Goal: Task Accomplishment & Management: Complete application form

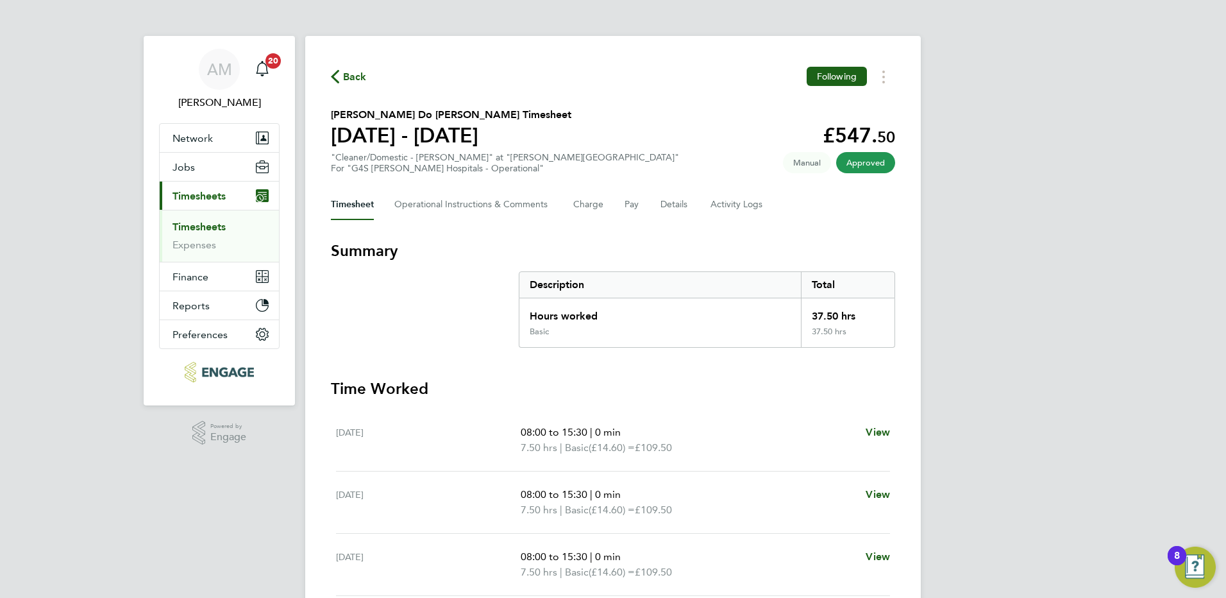
drag, startPoint x: 217, startPoint y: 216, endPoint x: 221, endPoint y: 229, distance: 13.4
click at [217, 216] on ul "Timesheets Expenses" at bounding box center [219, 236] width 119 height 52
click at [197, 226] on link "Timesheets" at bounding box center [198, 227] width 53 height 12
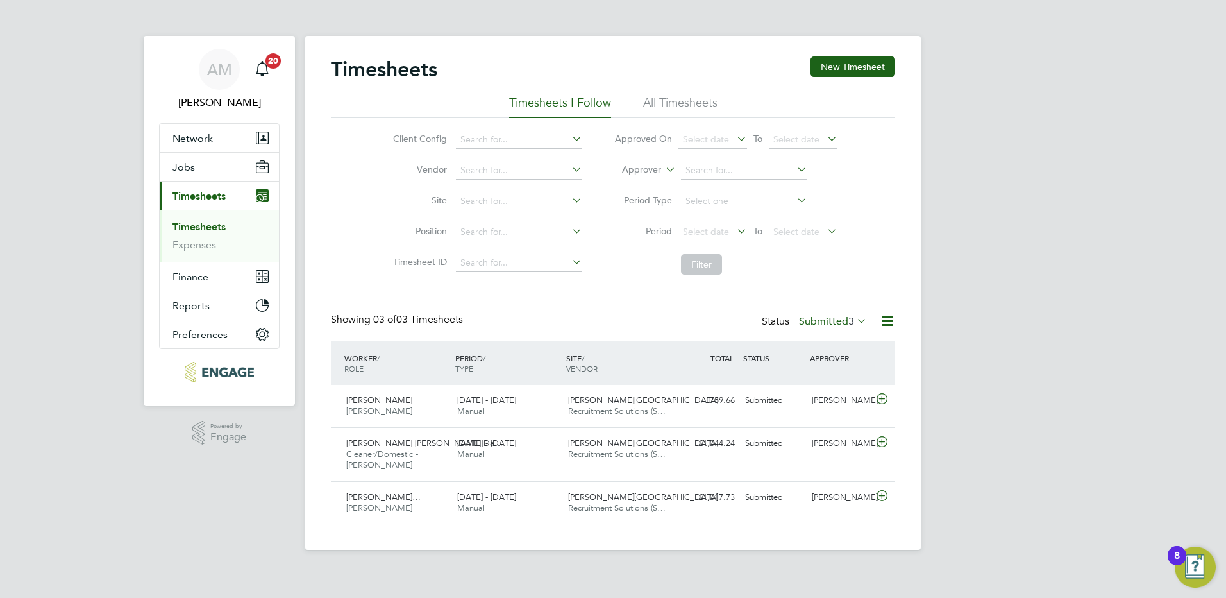
click at [848, 321] on span "3" at bounding box center [851, 321] width 6 height 13
click at [648, 307] on div "Timesheets New Timesheet Timesheets I Follow All Timesheets Client Config Vendo…" at bounding box center [613, 289] width 564 height 467
click at [832, 62] on button "New Timesheet" at bounding box center [853, 66] width 85 height 21
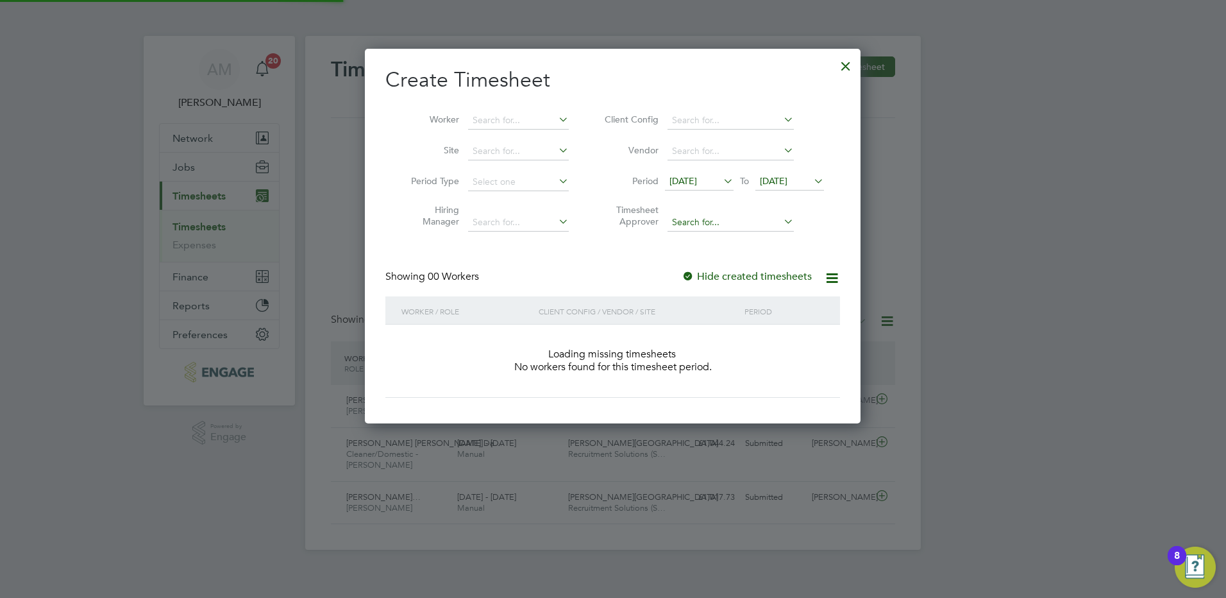
scroll to position [362, 496]
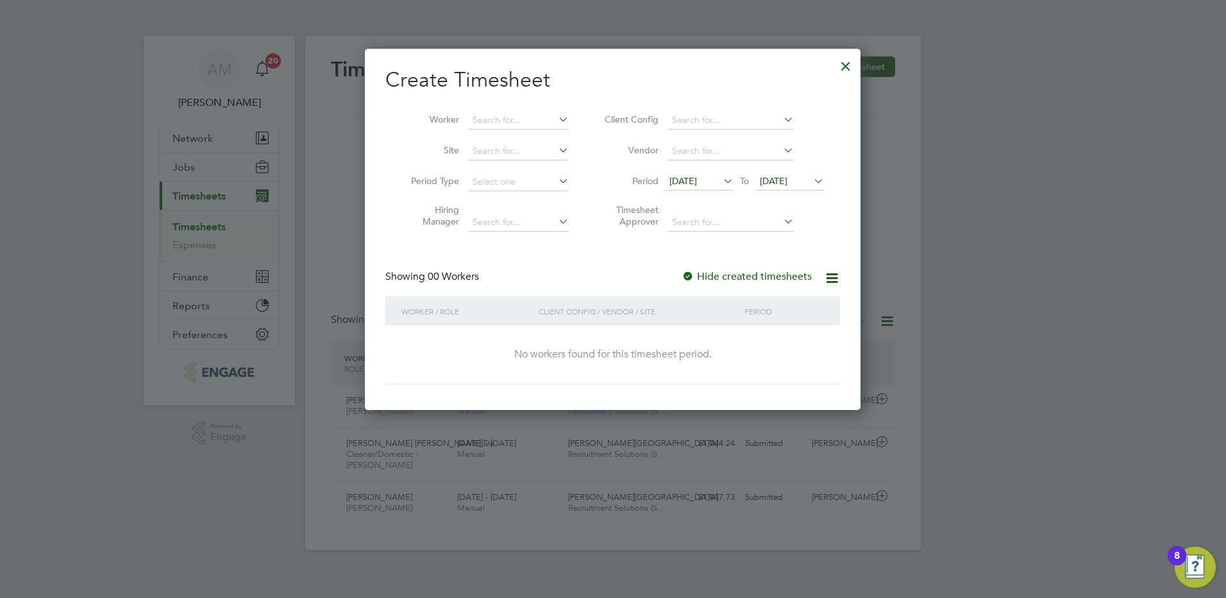
click at [697, 181] on span "[DATE]" at bounding box center [683, 181] width 28 height 12
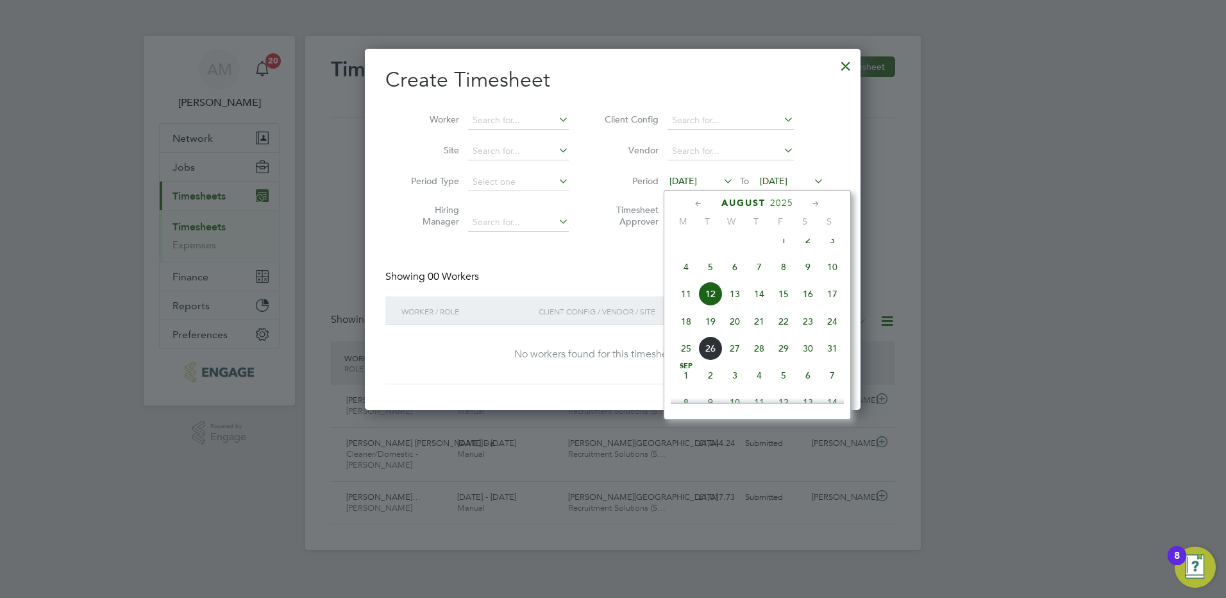
click at [689, 332] on span "18" at bounding box center [686, 321] width 24 height 24
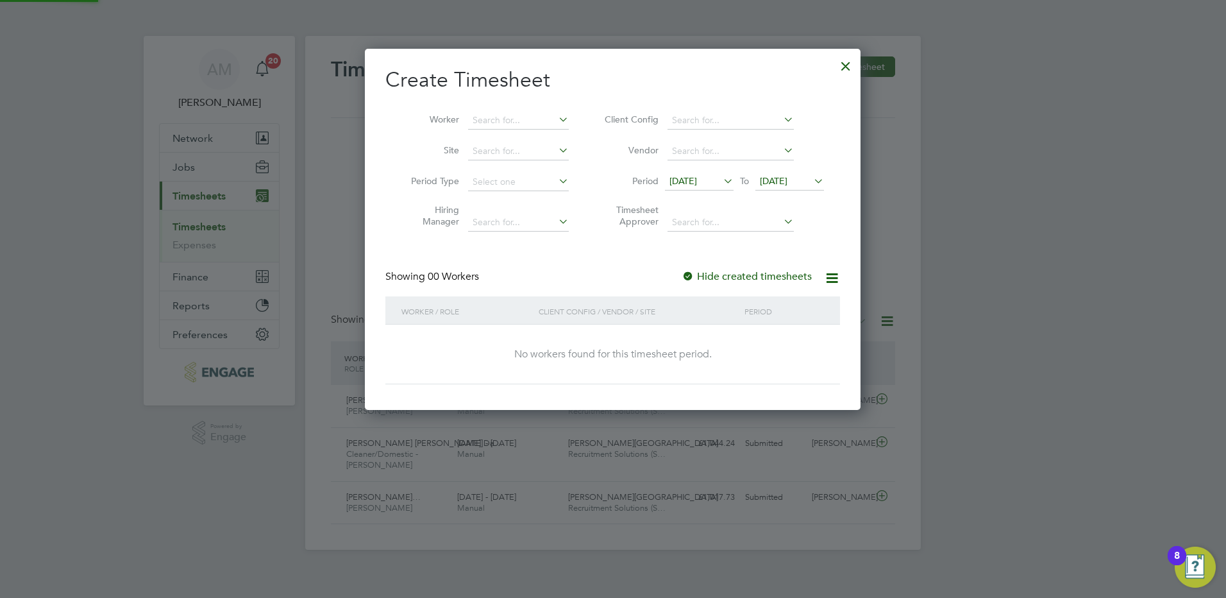
scroll to position [362, 496]
click at [773, 174] on span "[DATE]" at bounding box center [789, 181] width 69 height 17
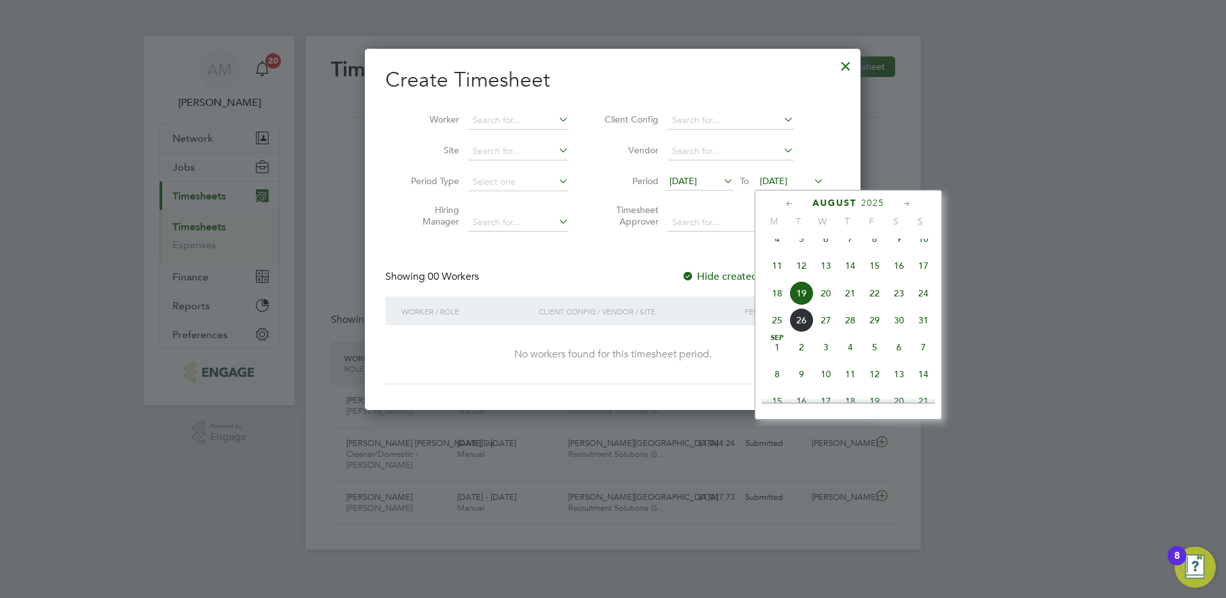
click at [921, 305] on span "24" at bounding box center [923, 293] width 24 height 24
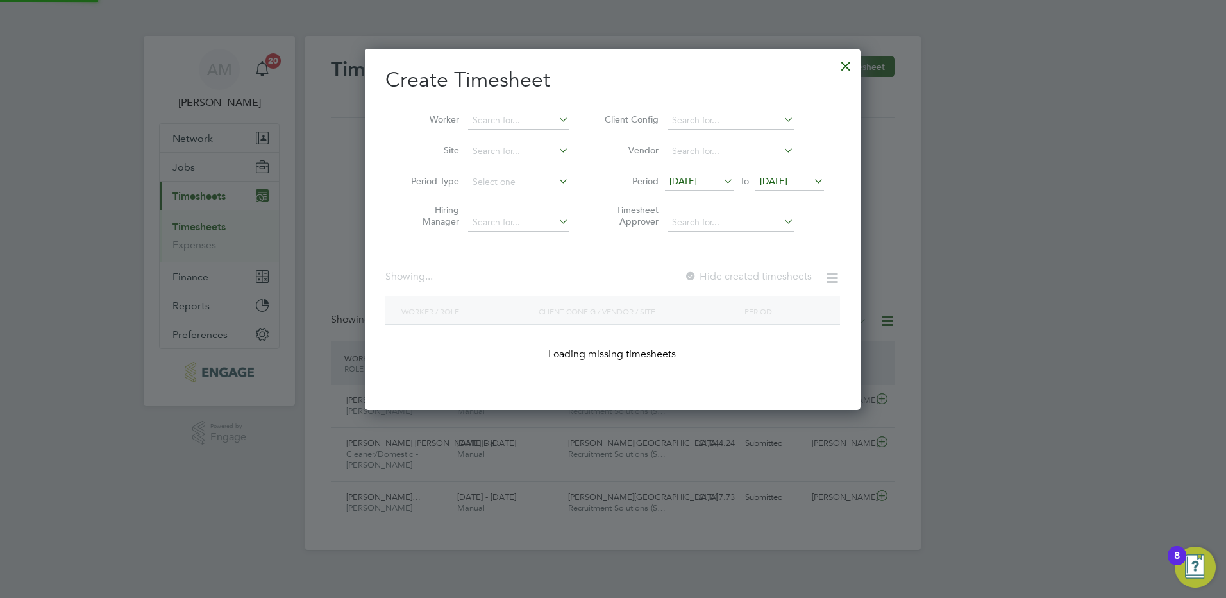
scroll to position [362, 496]
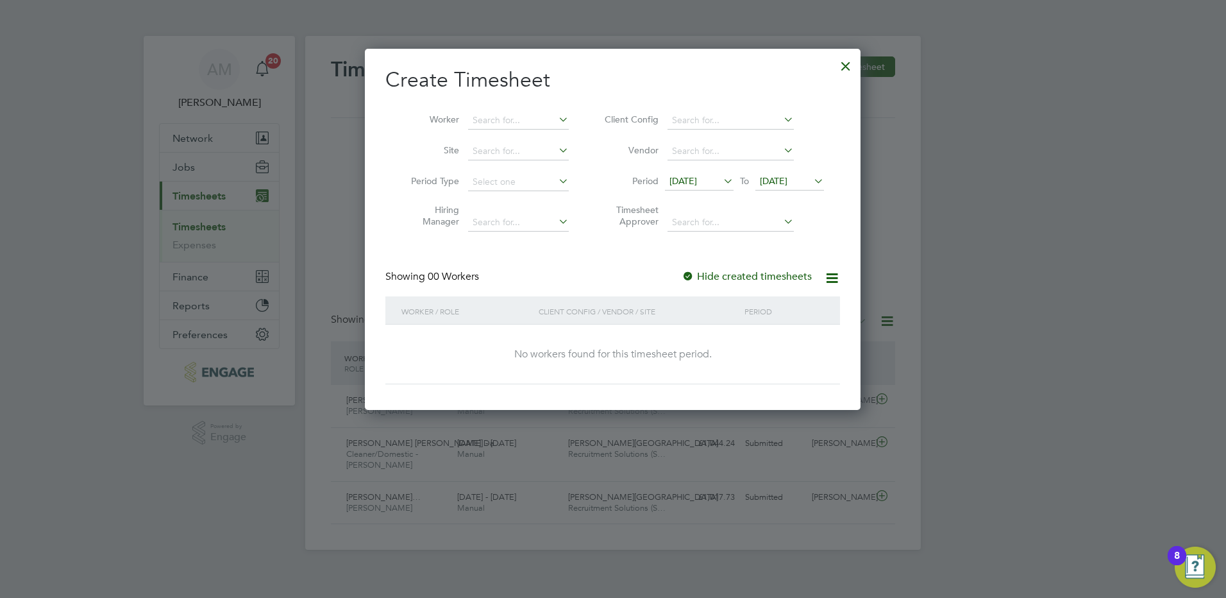
click at [687, 279] on div at bounding box center [688, 277] width 13 height 13
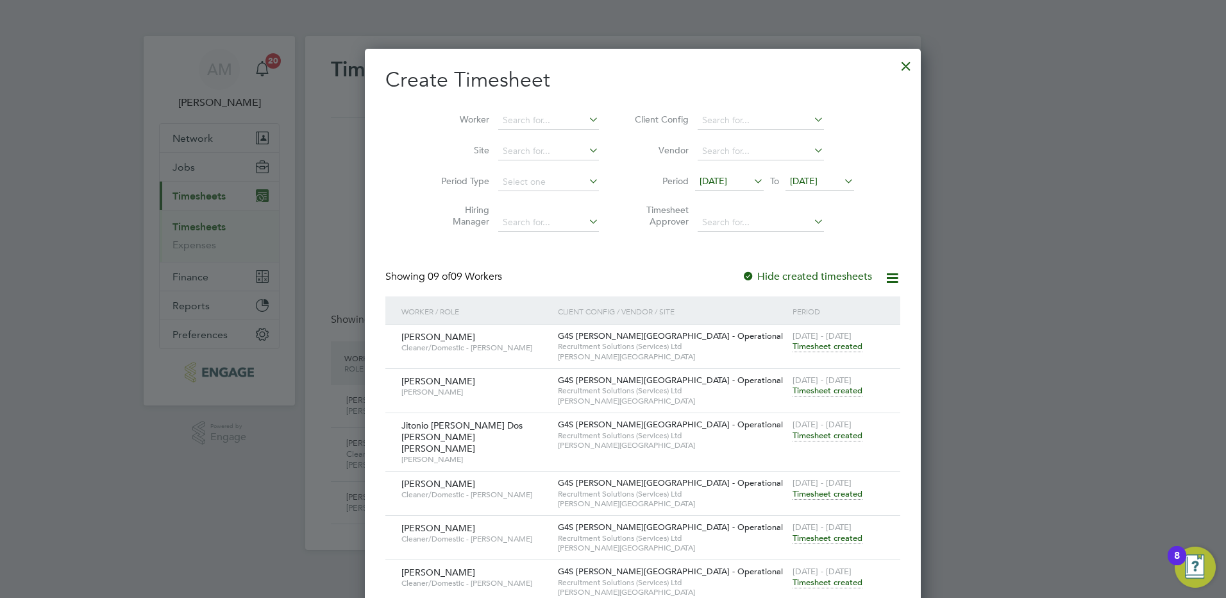
click at [793, 346] on span "Timesheet created" at bounding box center [828, 347] width 70 height 12
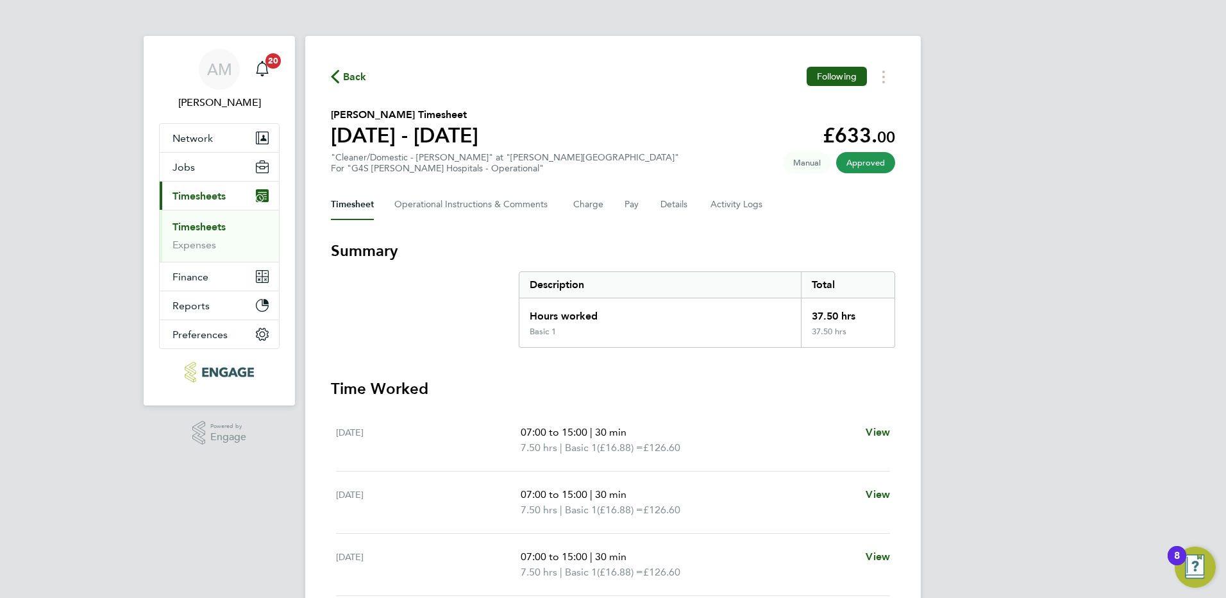
click at [358, 76] on span "Back" at bounding box center [355, 76] width 24 height 15
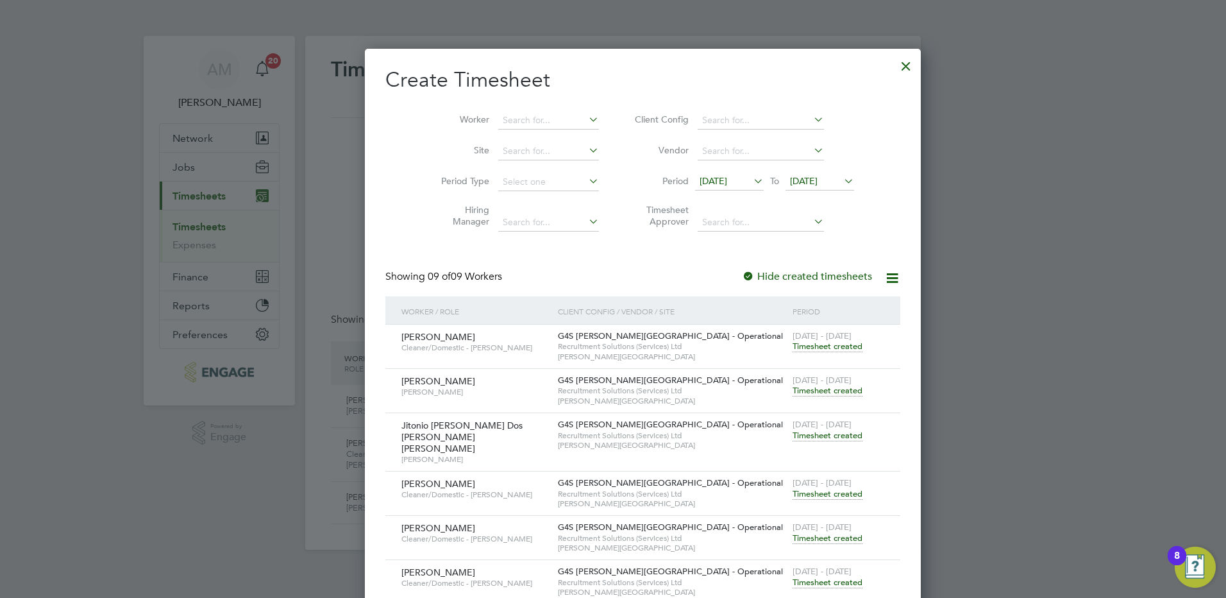
click at [793, 488] on span "Timesheet created" at bounding box center [828, 494] width 70 height 12
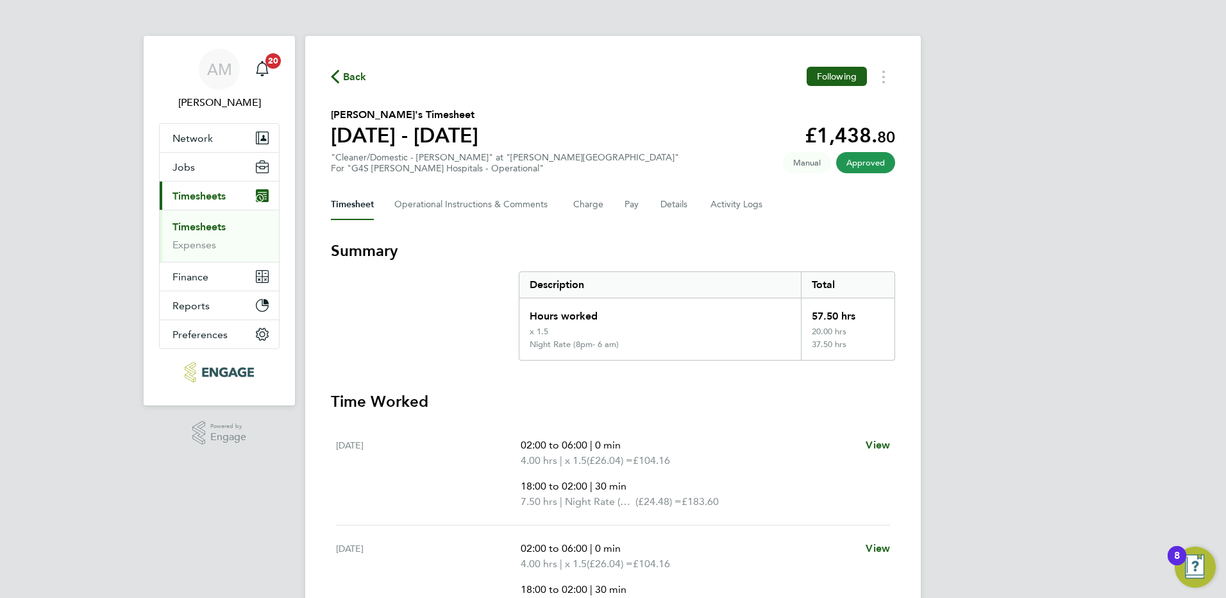
click at [351, 80] on span "Back" at bounding box center [355, 76] width 24 height 15
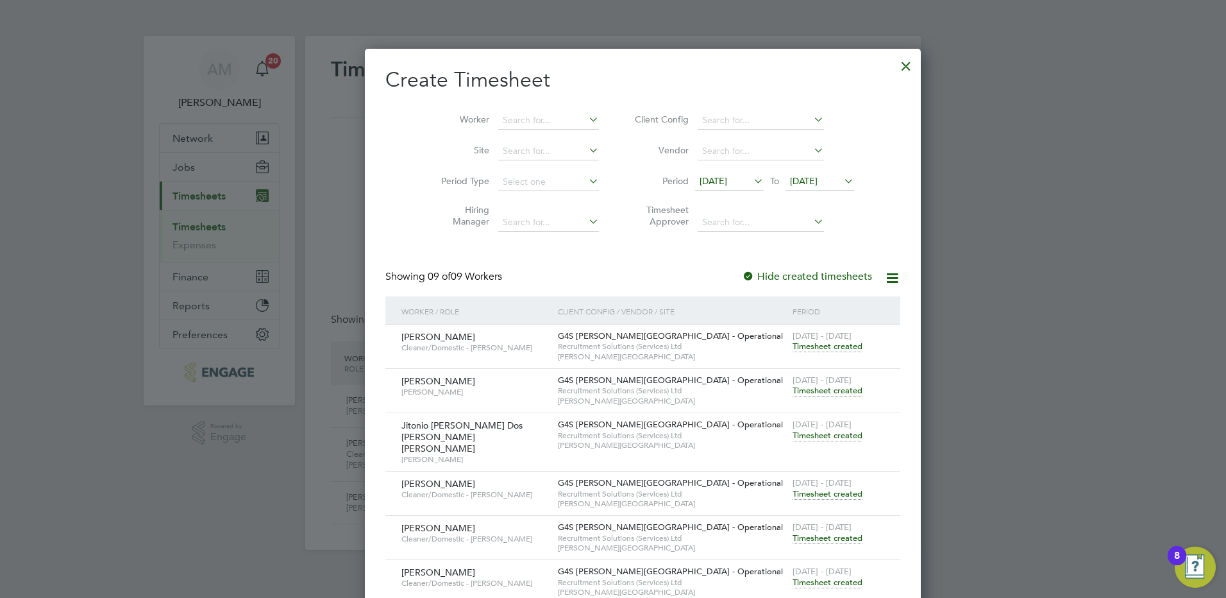
click at [437, 522] on span "[PERSON_NAME]" at bounding box center [438, 528] width 74 height 12
click at [793, 532] on span "Timesheet created" at bounding box center [828, 538] width 70 height 12
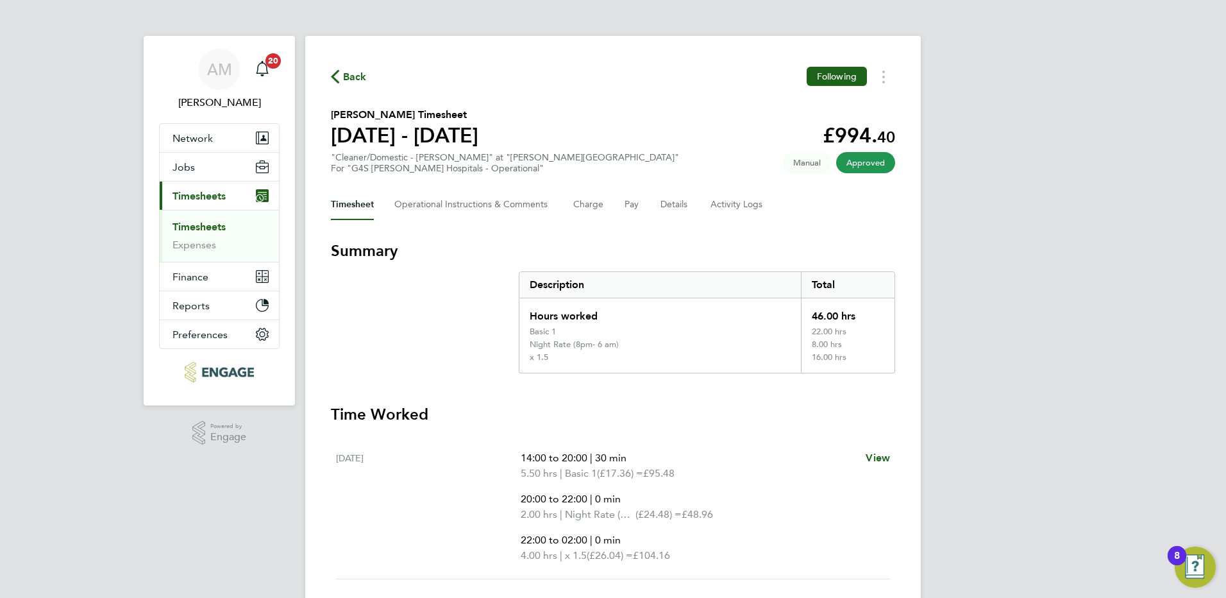
click at [348, 77] on span "Back" at bounding box center [355, 76] width 24 height 15
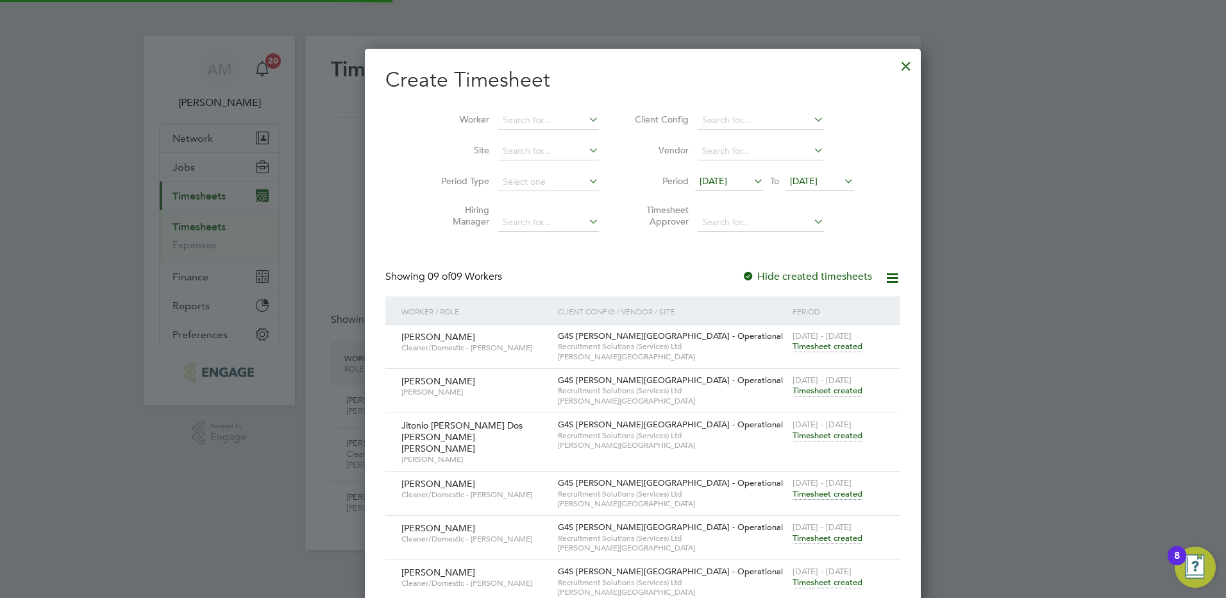
scroll to position [703, 496]
click at [793, 576] on span "Timesheet created" at bounding box center [828, 582] width 70 height 12
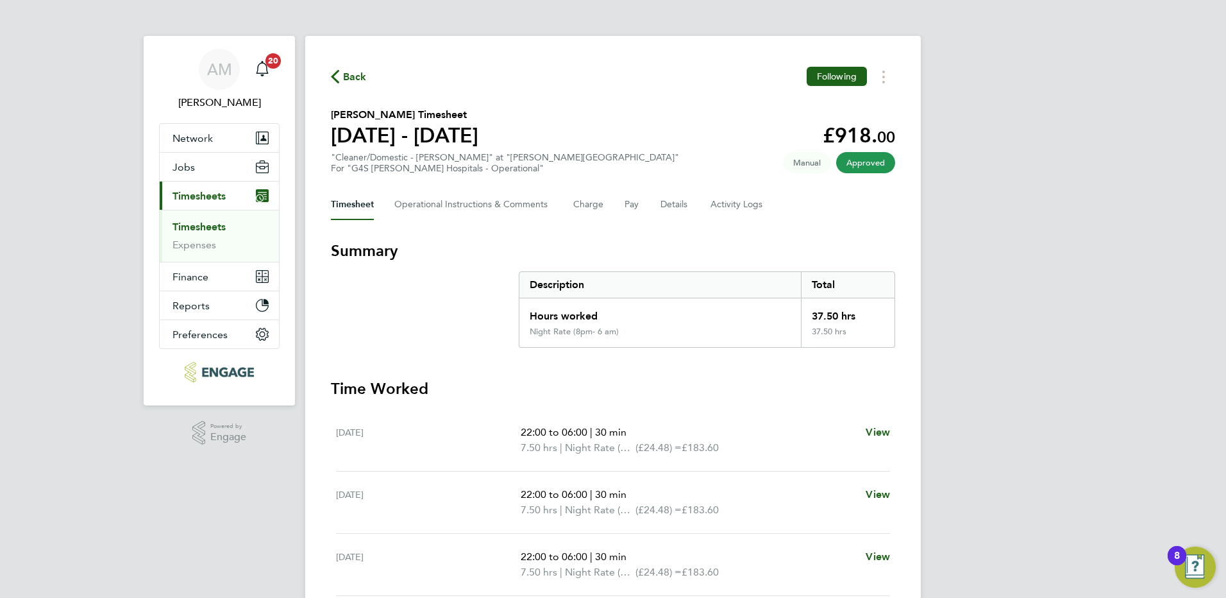
click at [351, 77] on span "Back" at bounding box center [355, 76] width 24 height 15
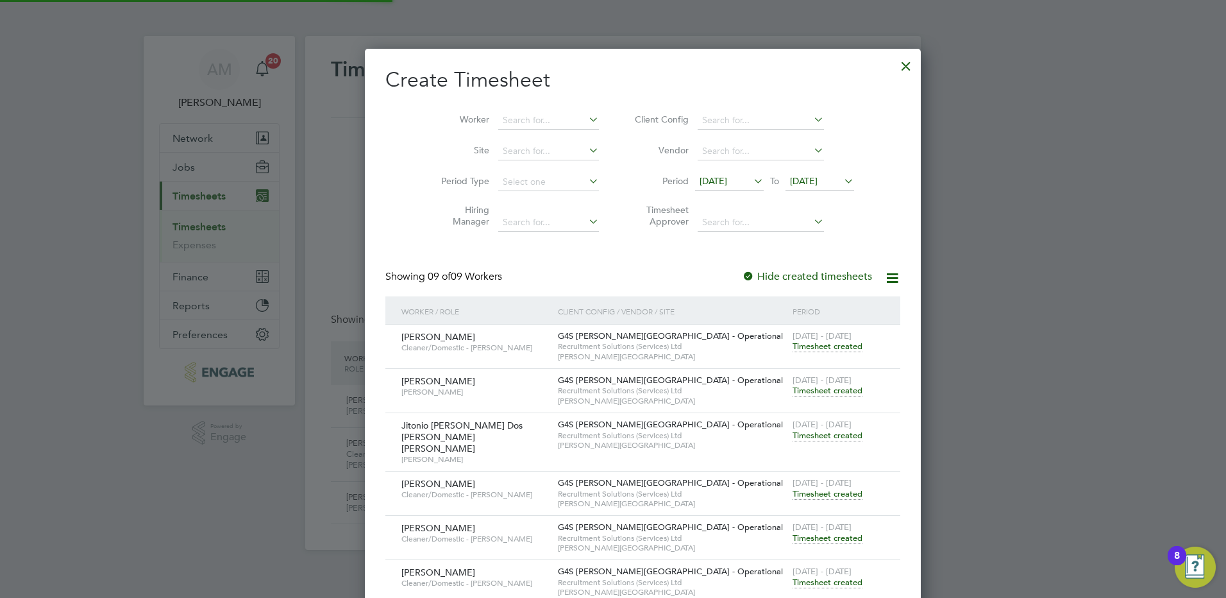
scroll to position [703, 496]
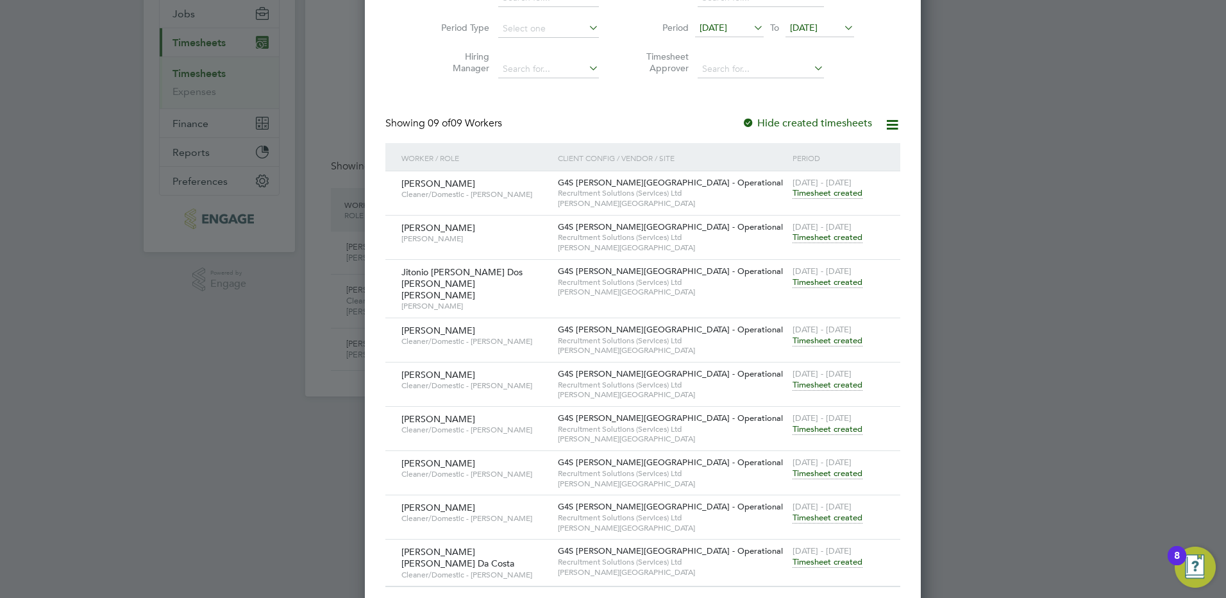
click at [793, 467] on span "Timesheet created" at bounding box center [828, 473] width 70 height 12
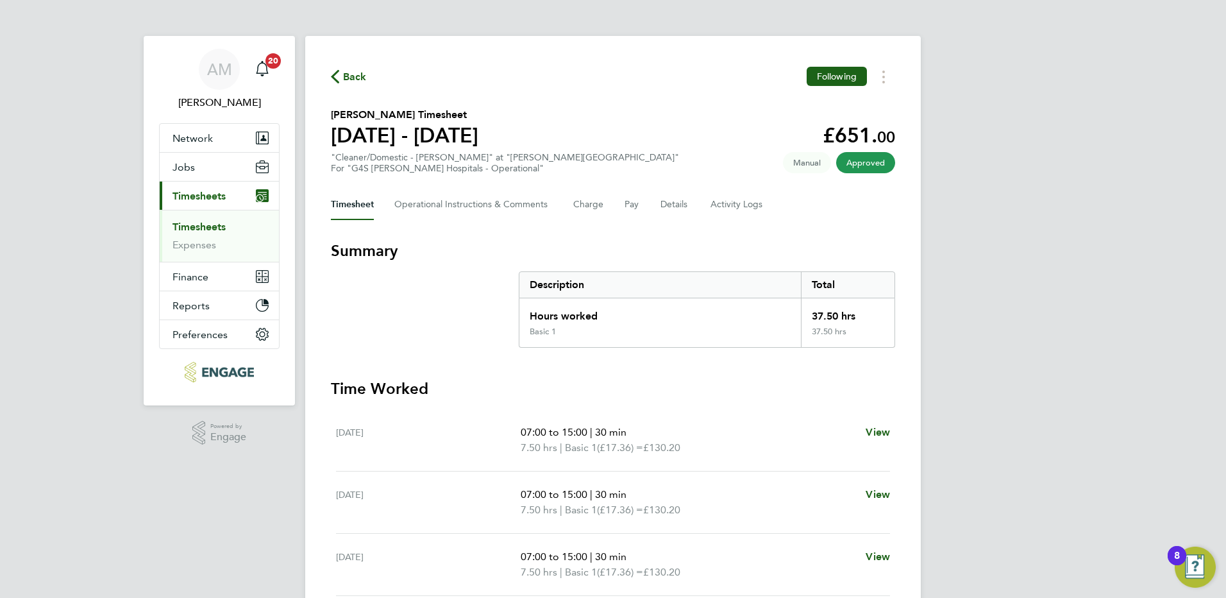
click at [348, 80] on span "Back" at bounding box center [355, 76] width 24 height 15
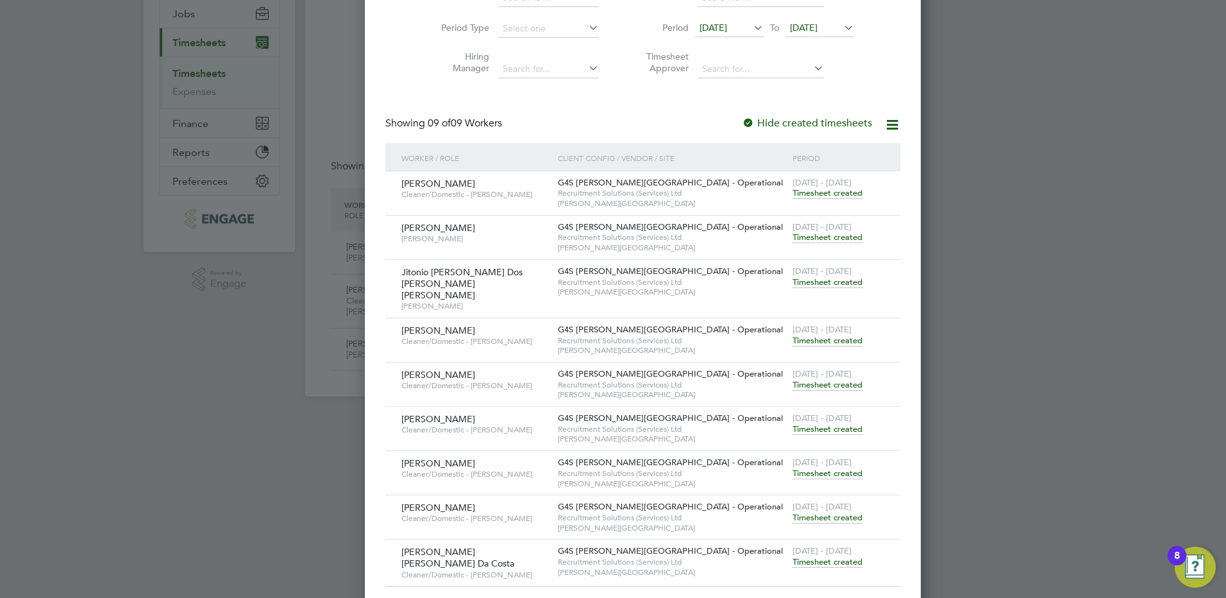
click at [793, 512] on span "Timesheet created" at bounding box center [828, 518] width 70 height 12
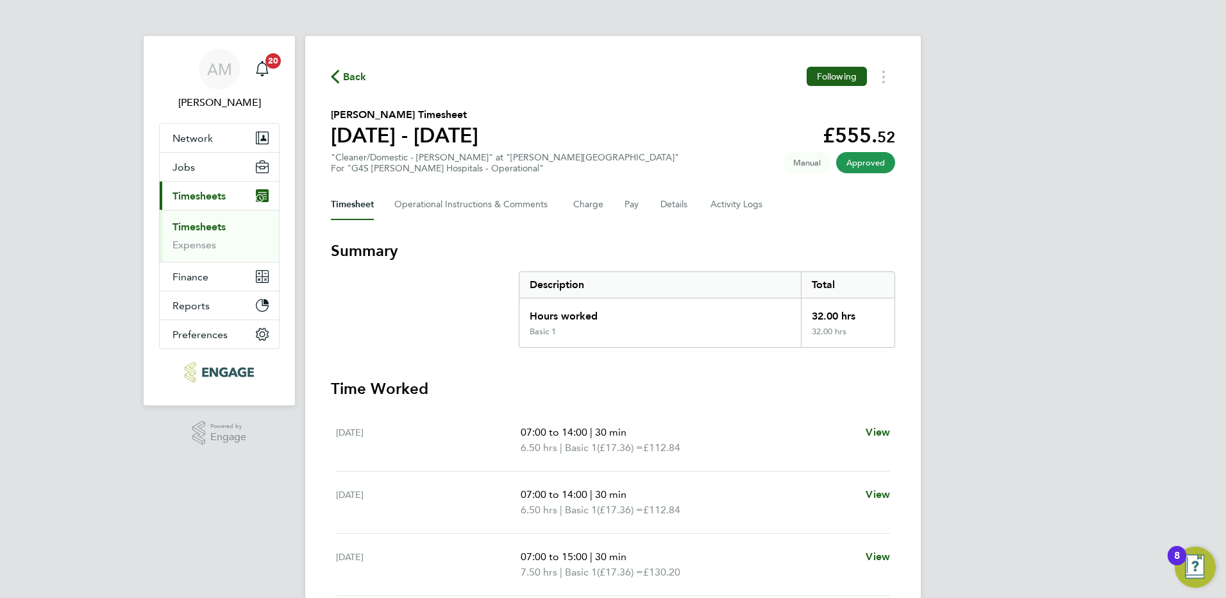
click at [349, 78] on span "Back" at bounding box center [355, 76] width 24 height 15
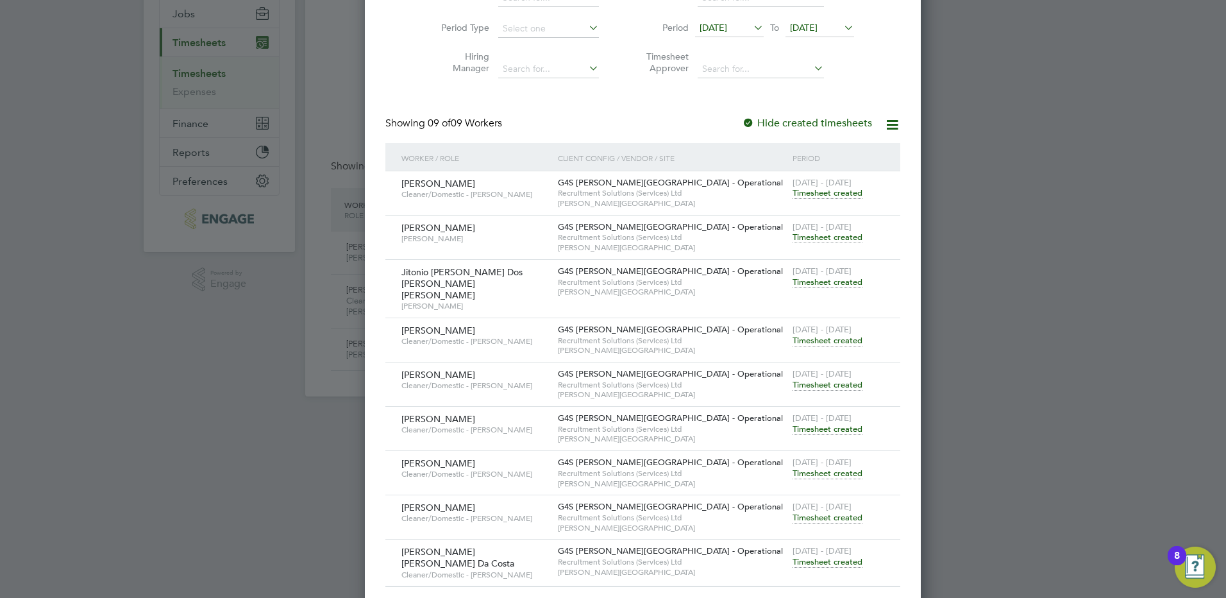
click at [793, 556] on span "Timesheet created" at bounding box center [828, 562] width 70 height 12
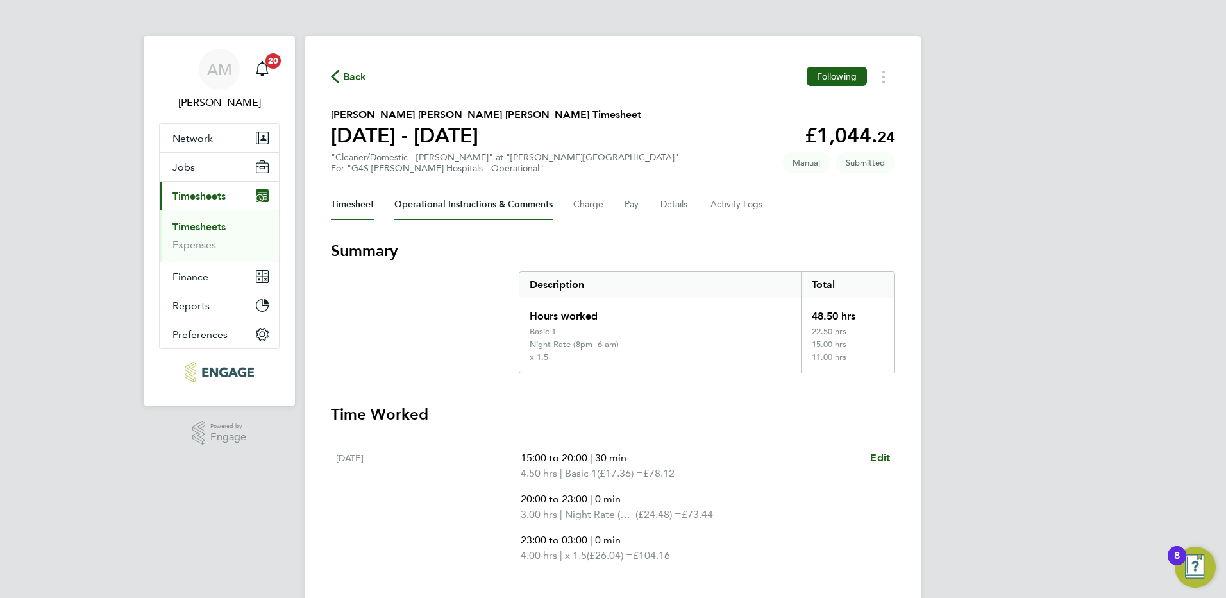
click at [530, 204] on Comments-tab "Operational Instructions & Comments" at bounding box center [473, 204] width 158 height 31
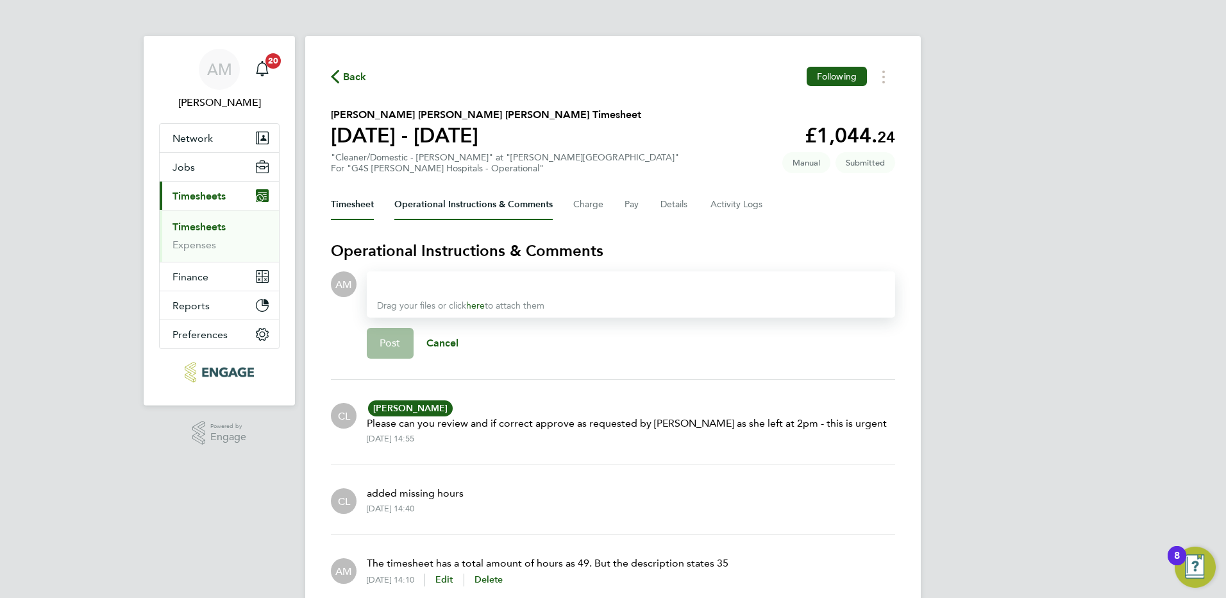
click at [364, 206] on button "Timesheet" at bounding box center [352, 204] width 43 height 31
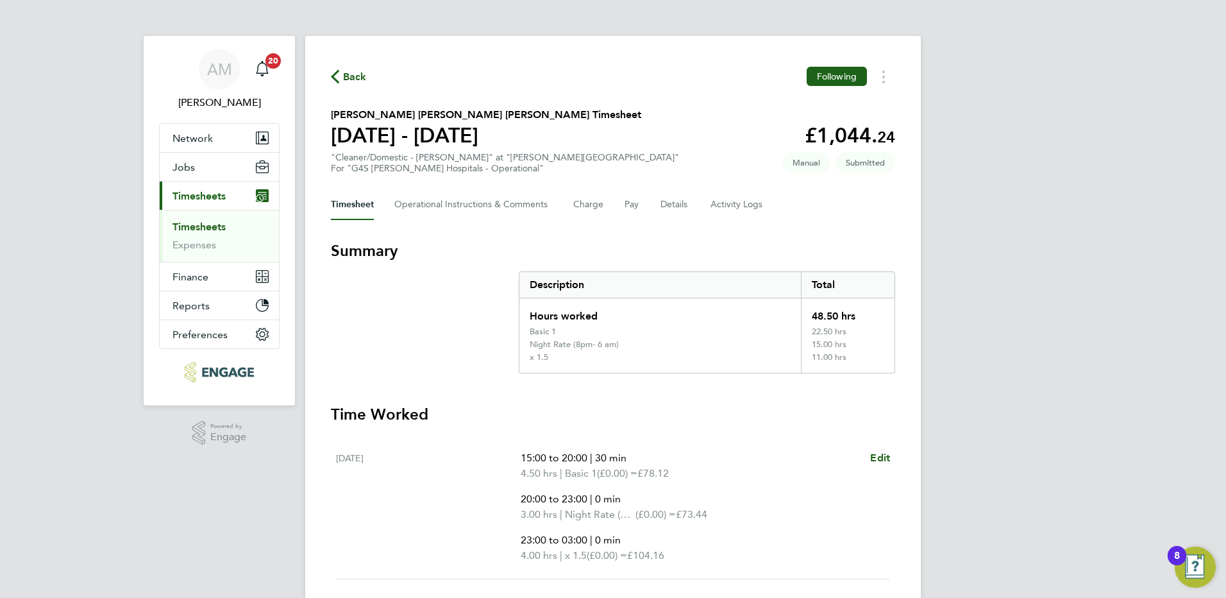
click at [359, 76] on span "Back" at bounding box center [355, 76] width 24 height 15
